Goal: Task Accomplishment & Management: Use online tool/utility

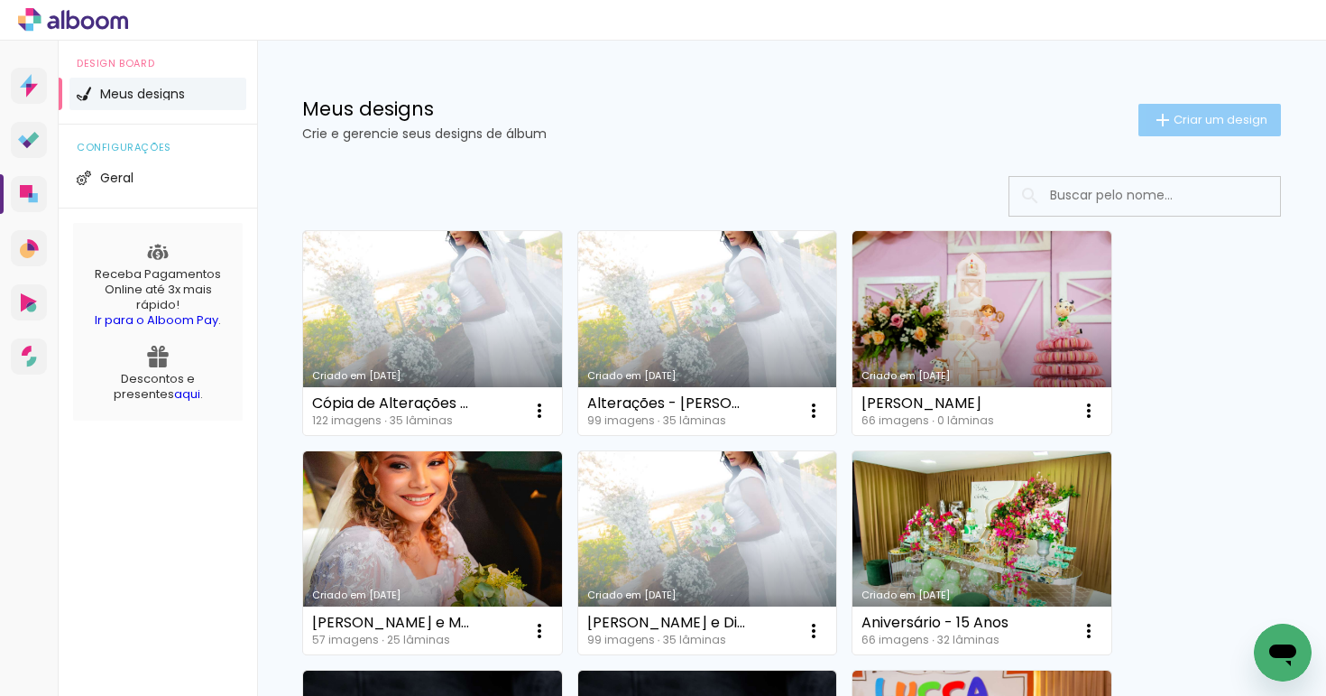
click at [1185, 120] on span "Criar um design" at bounding box center [1221, 120] width 94 height 12
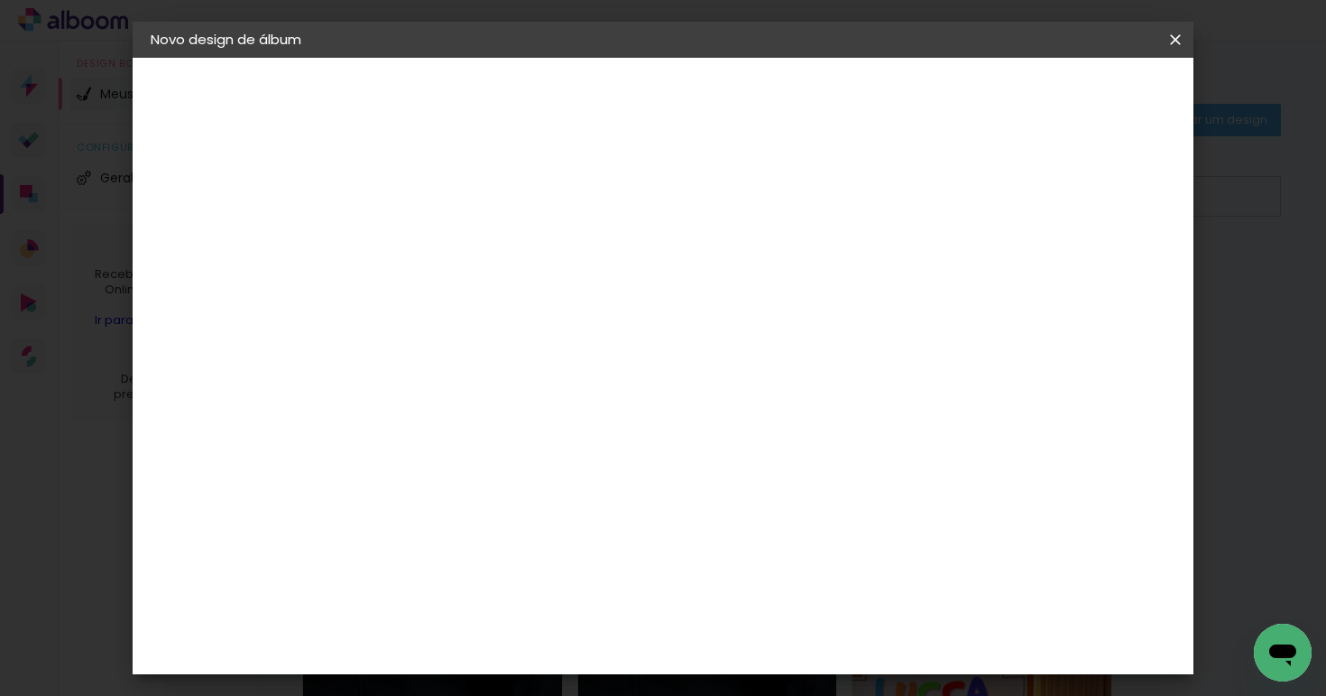
click at [446, 228] on input at bounding box center [446, 242] width 0 height 28
type input "[PERSON_NAME] e [PERSON_NAME]"
type paper-input "[PERSON_NAME] e [PERSON_NAME]"
click at [0, 0] on slot "Avançar" at bounding box center [0, 0] width 0 height 0
click at [497, 339] on input at bounding box center [492, 343] width 182 height 23
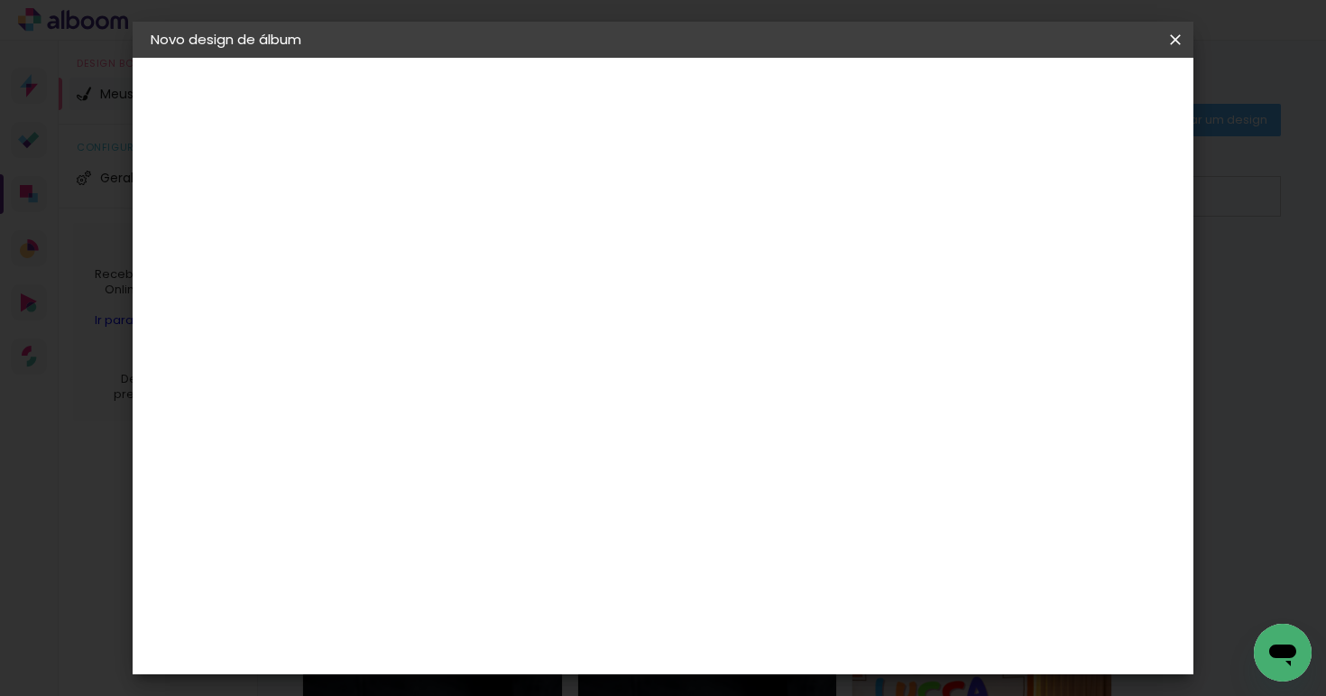
type input "profo"
type paper-input "profo"
click at [478, 412] on div "ProFox" at bounding box center [458, 408] width 49 height 14
click at [735, 86] on paper-button "Avançar" at bounding box center [691, 95] width 88 height 31
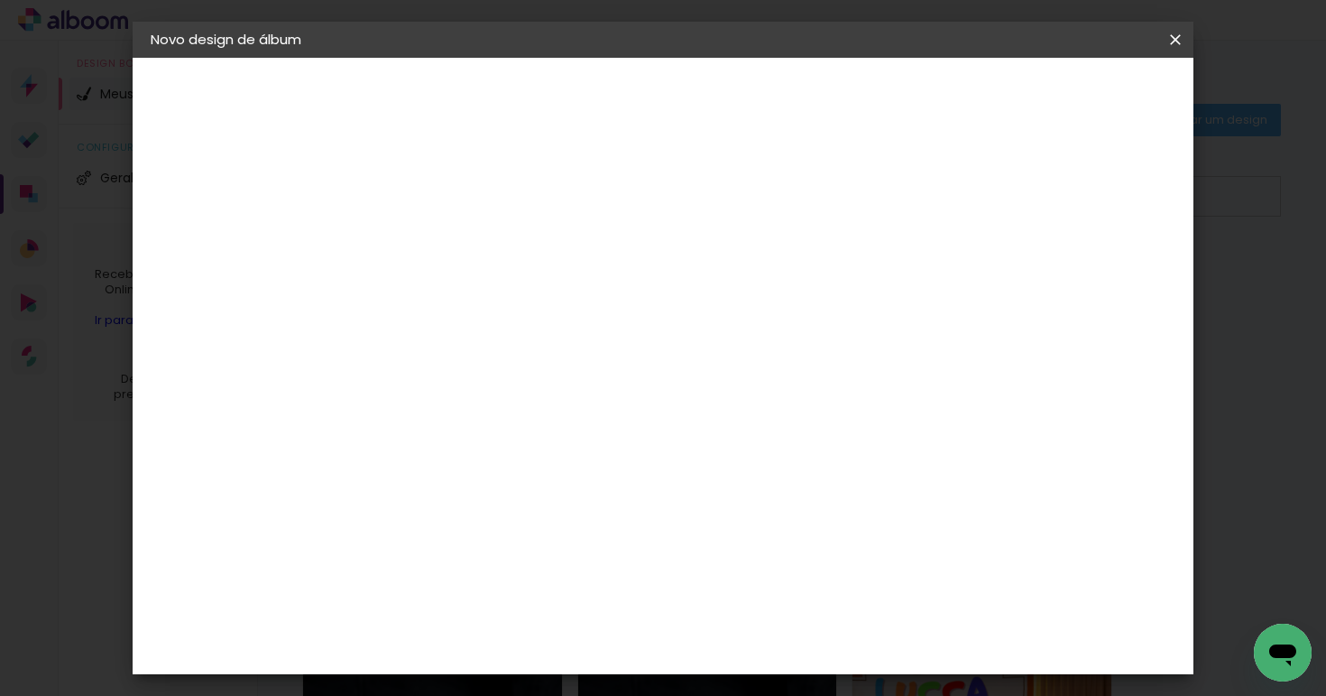
click at [0, 0] on slot "Avançar" at bounding box center [0, 0] width 0 height 0
click at [1046, 197] on div "Mostrar sangria" at bounding box center [1034, 195] width 120 height 23
type paper-checkbox "on"
click at [1081, 110] on paper-button "Iniciar design" at bounding box center [1035, 95] width 118 height 31
